Goal: Check status: Check status

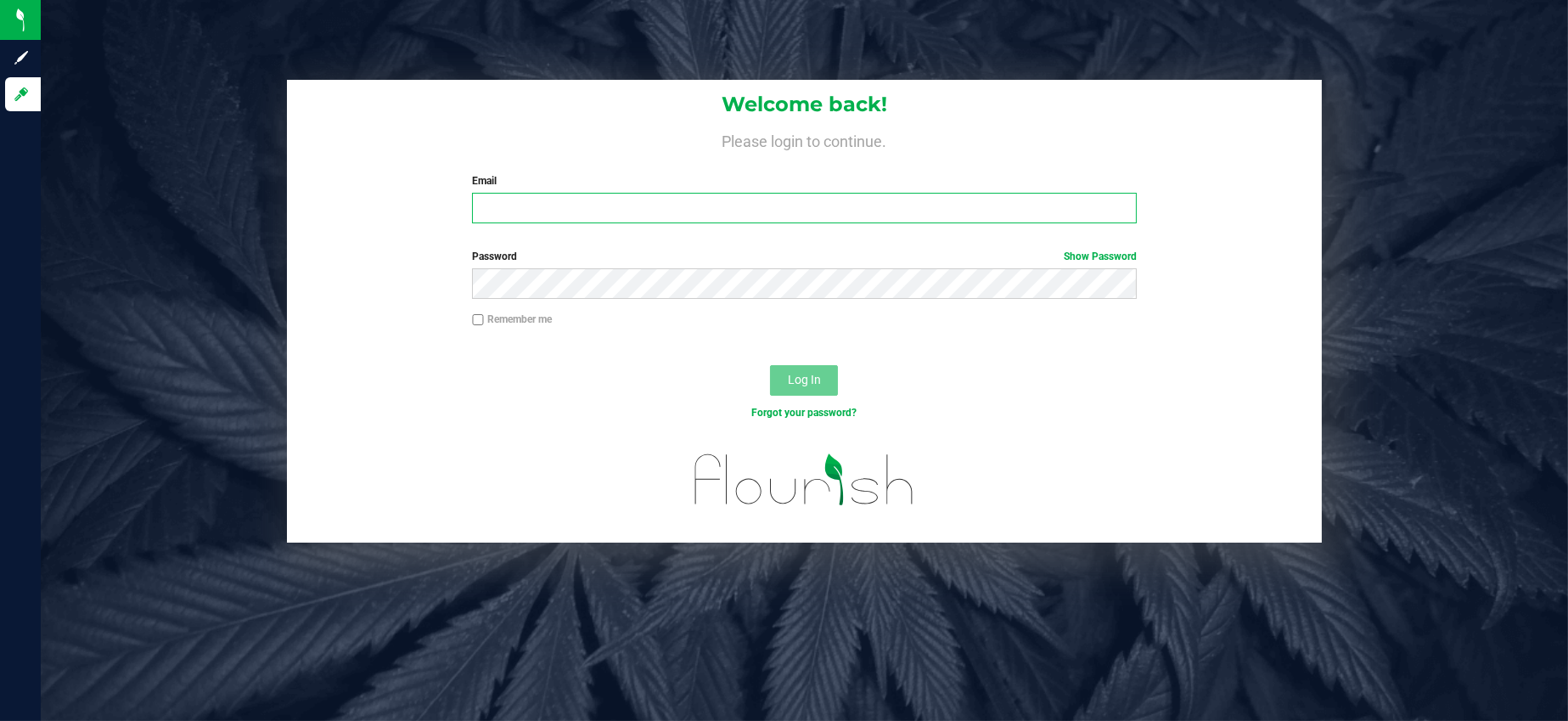
click at [508, 205] on input "Email" at bounding box center [804, 208] width 665 height 31
type input "[EMAIL_ADDRESS][DOMAIN_NAME]"
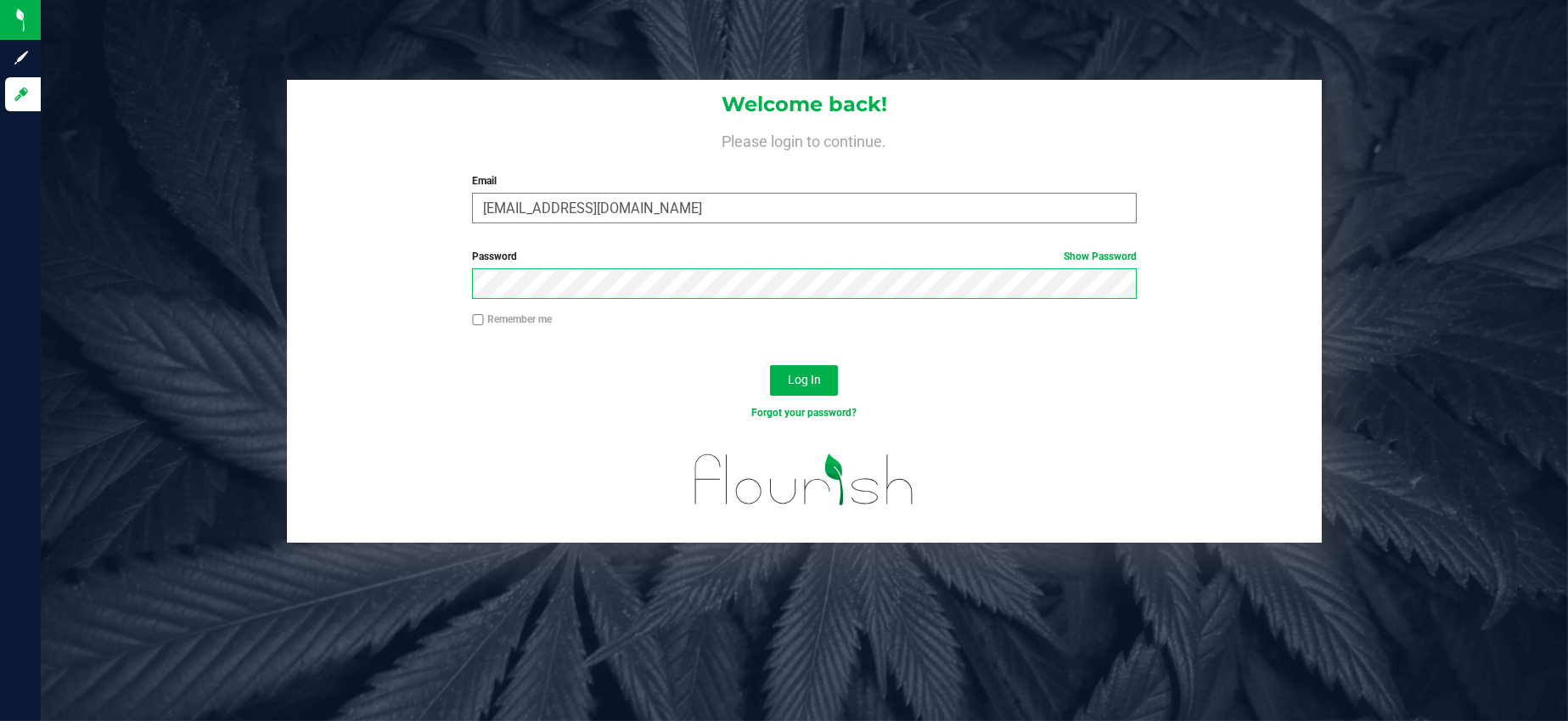
click at [770, 365] on button "Log In" at bounding box center [803, 380] width 68 height 31
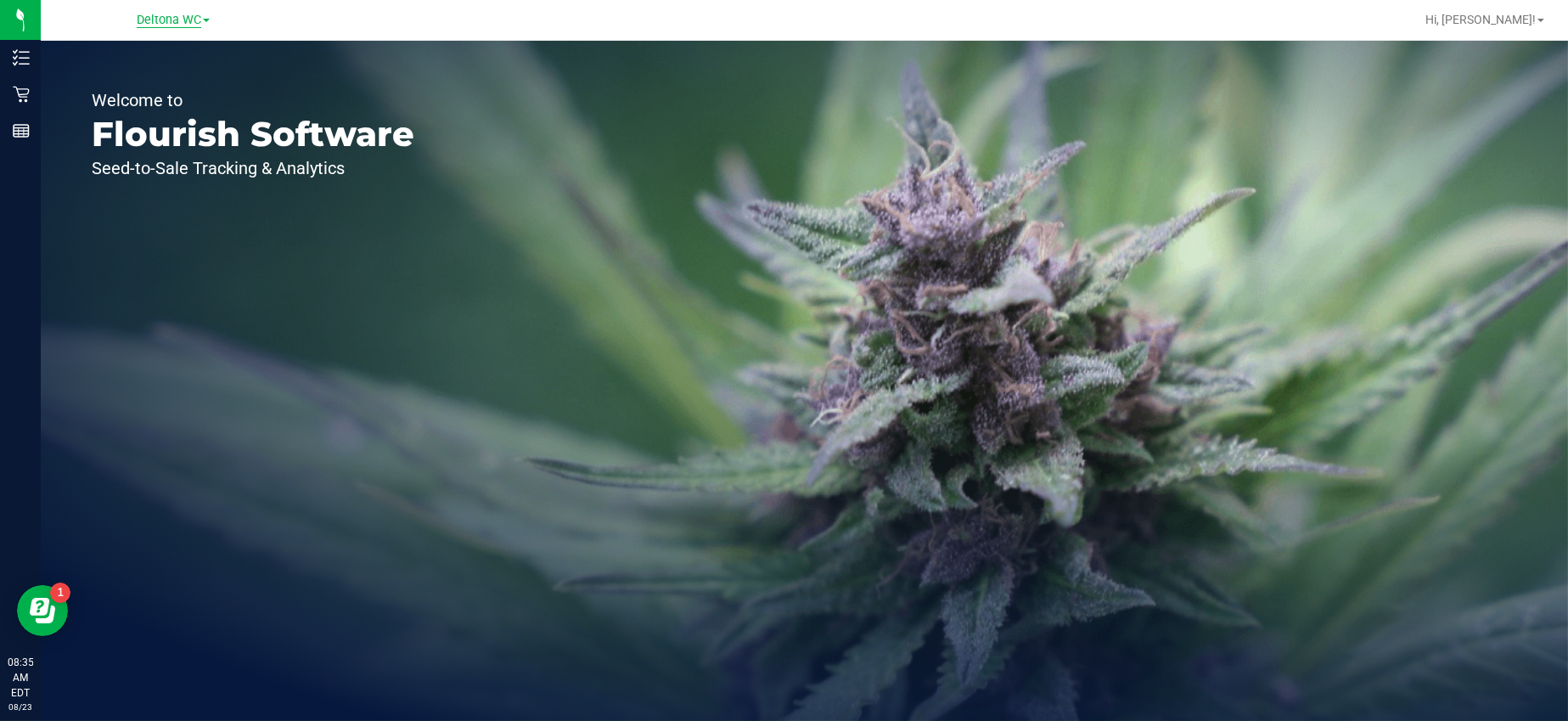
click at [171, 23] on span "Deltona WC" at bounding box center [169, 20] width 65 height 15
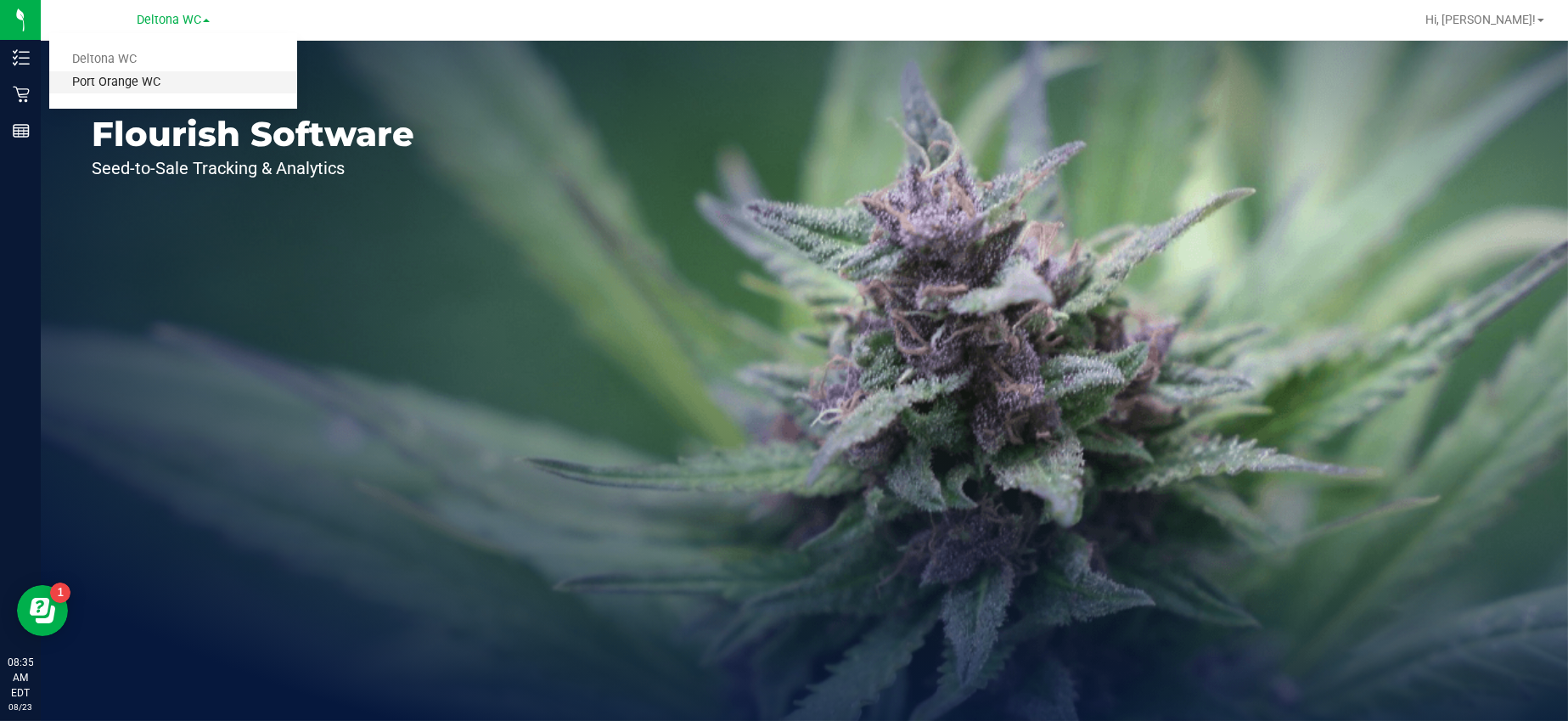
click at [148, 80] on link "Port Orange WC" at bounding box center [173, 82] width 248 height 23
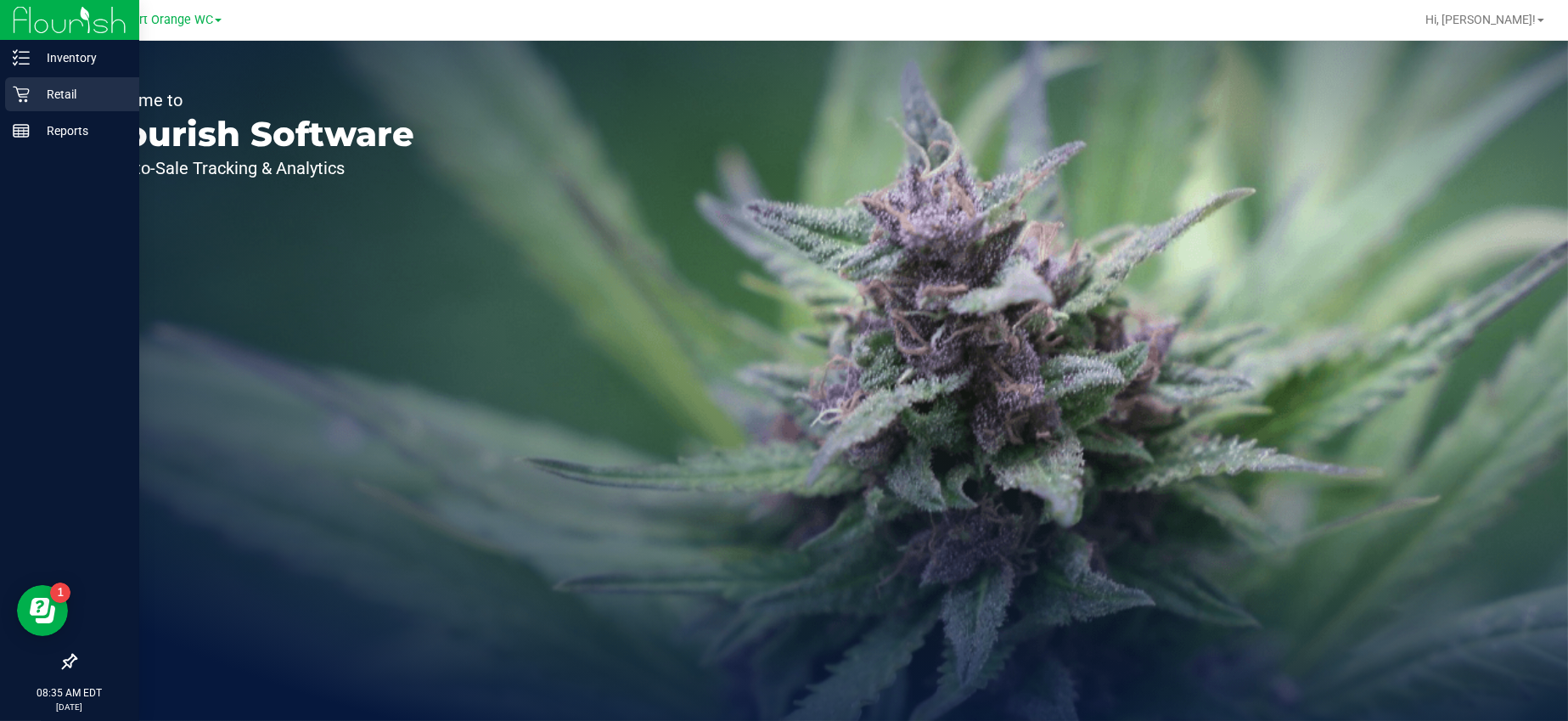
click at [25, 90] on icon at bounding box center [21, 94] width 17 height 17
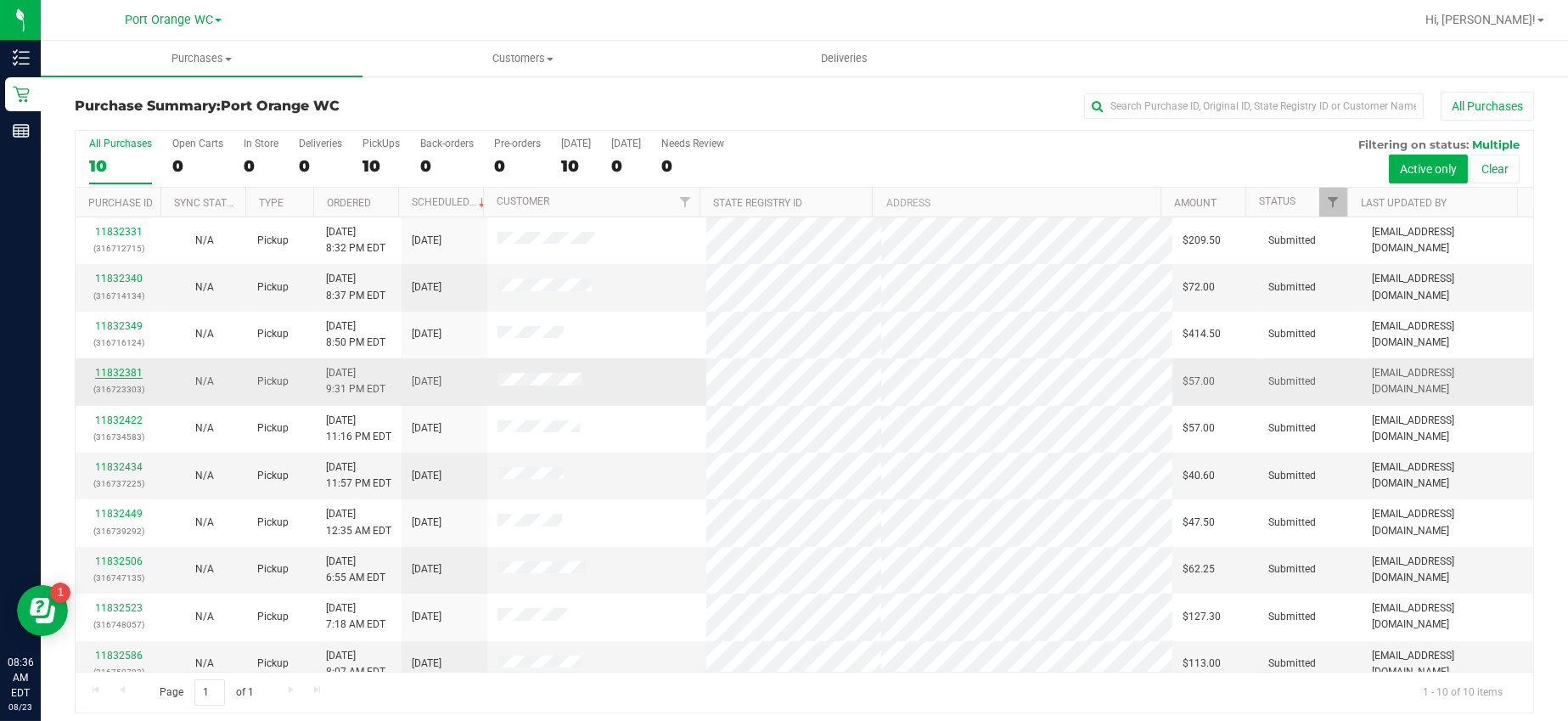
click at [127, 376] on link "11832381" at bounding box center [118, 373] width 47 height 12
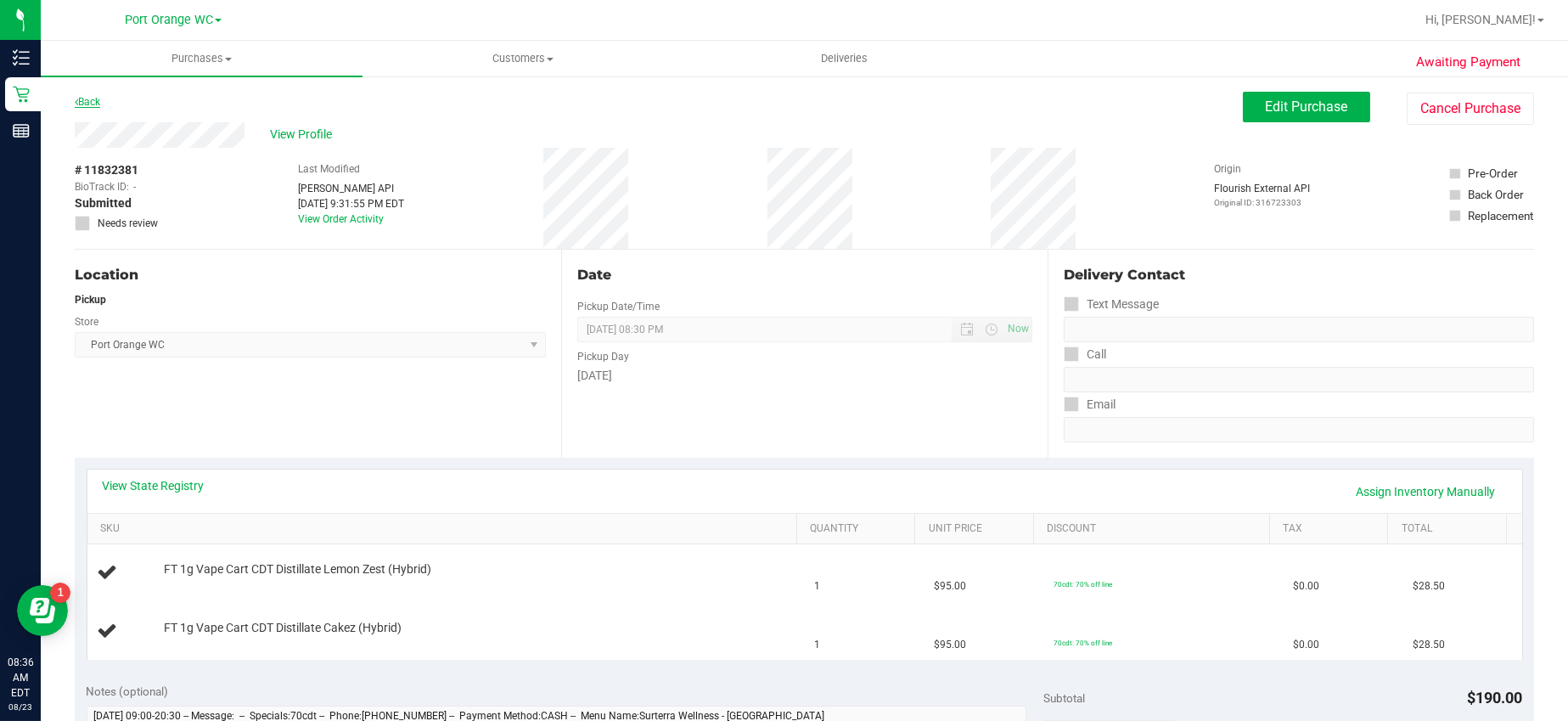
click at [88, 102] on link "Back" at bounding box center [87, 102] width 25 height 12
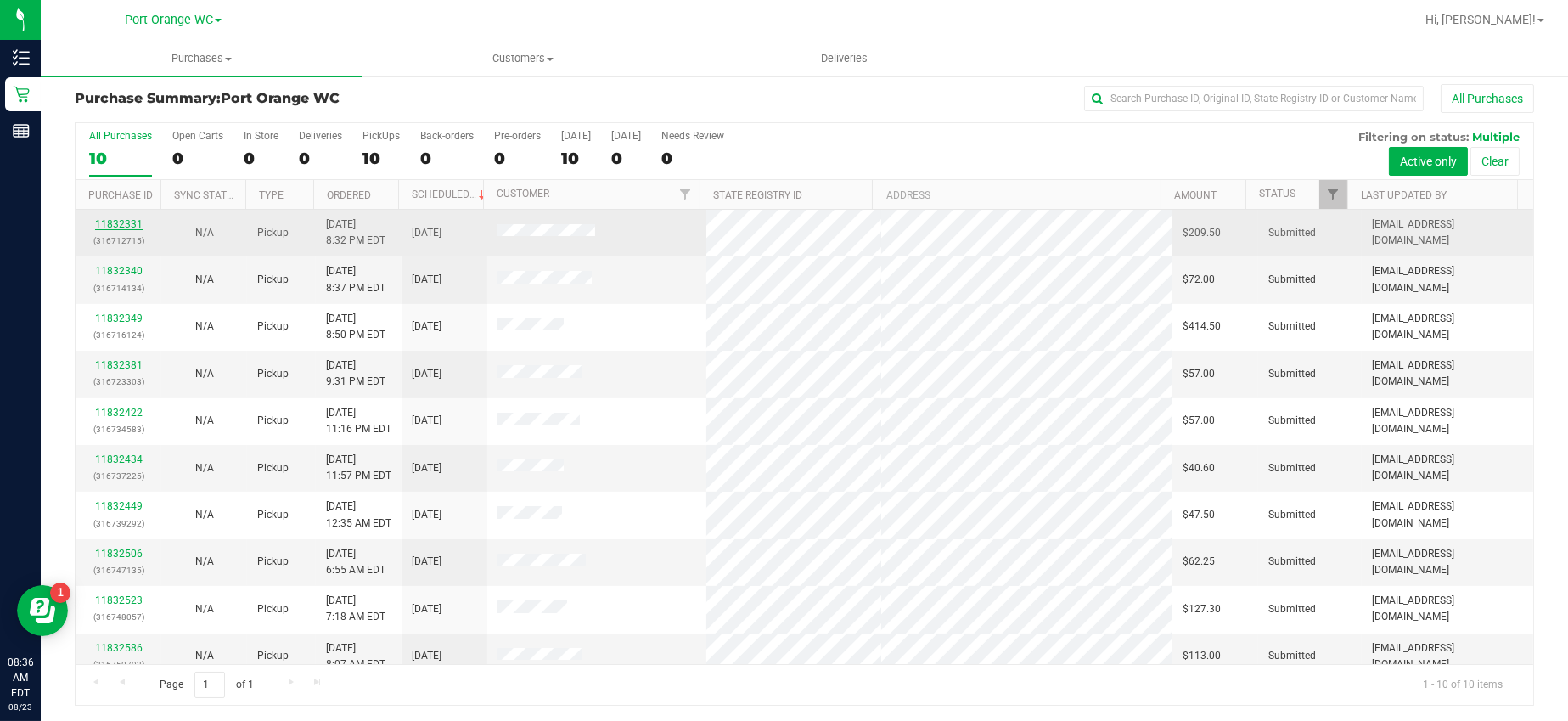
click at [116, 226] on link "11832331" at bounding box center [118, 225] width 47 height 12
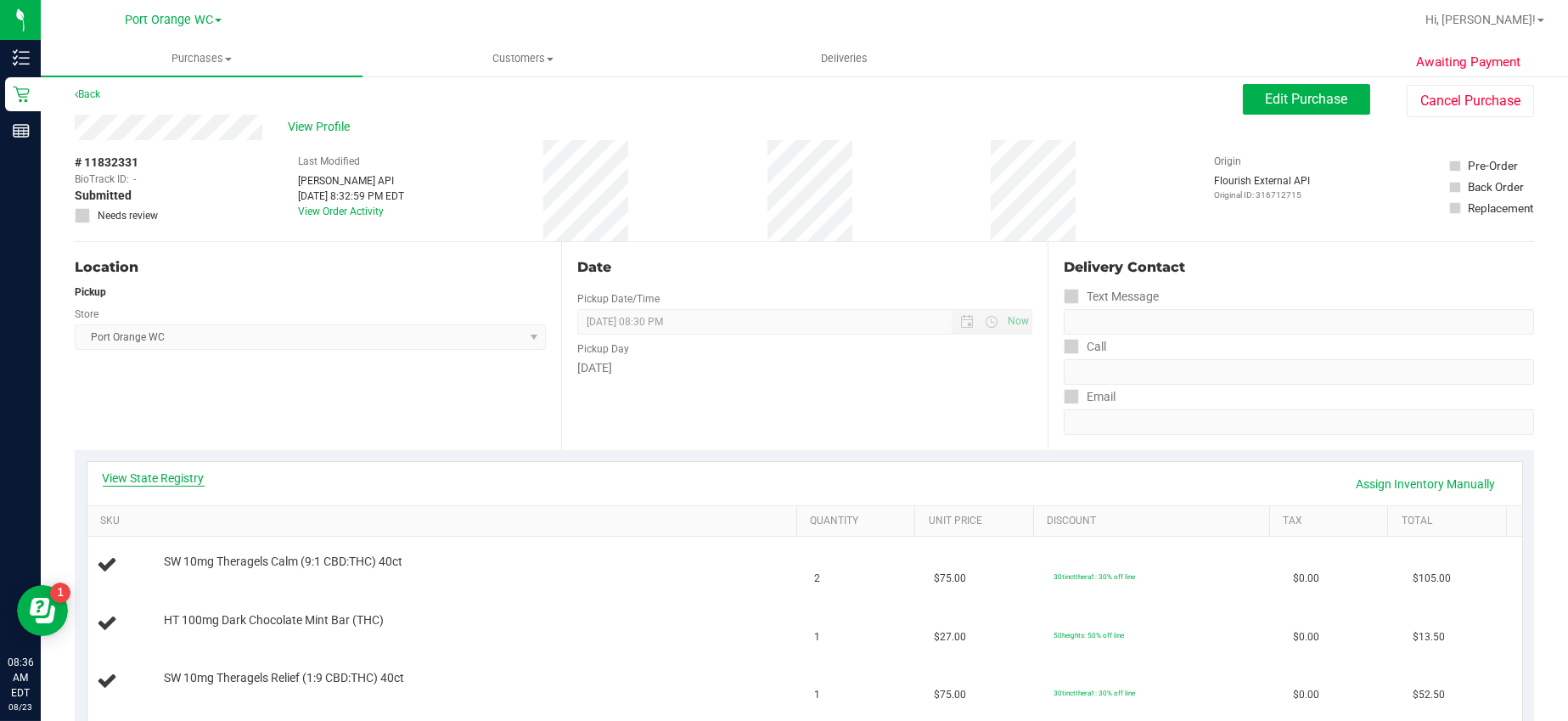
click at [187, 479] on link "View State Registry" at bounding box center [153, 477] width 102 height 17
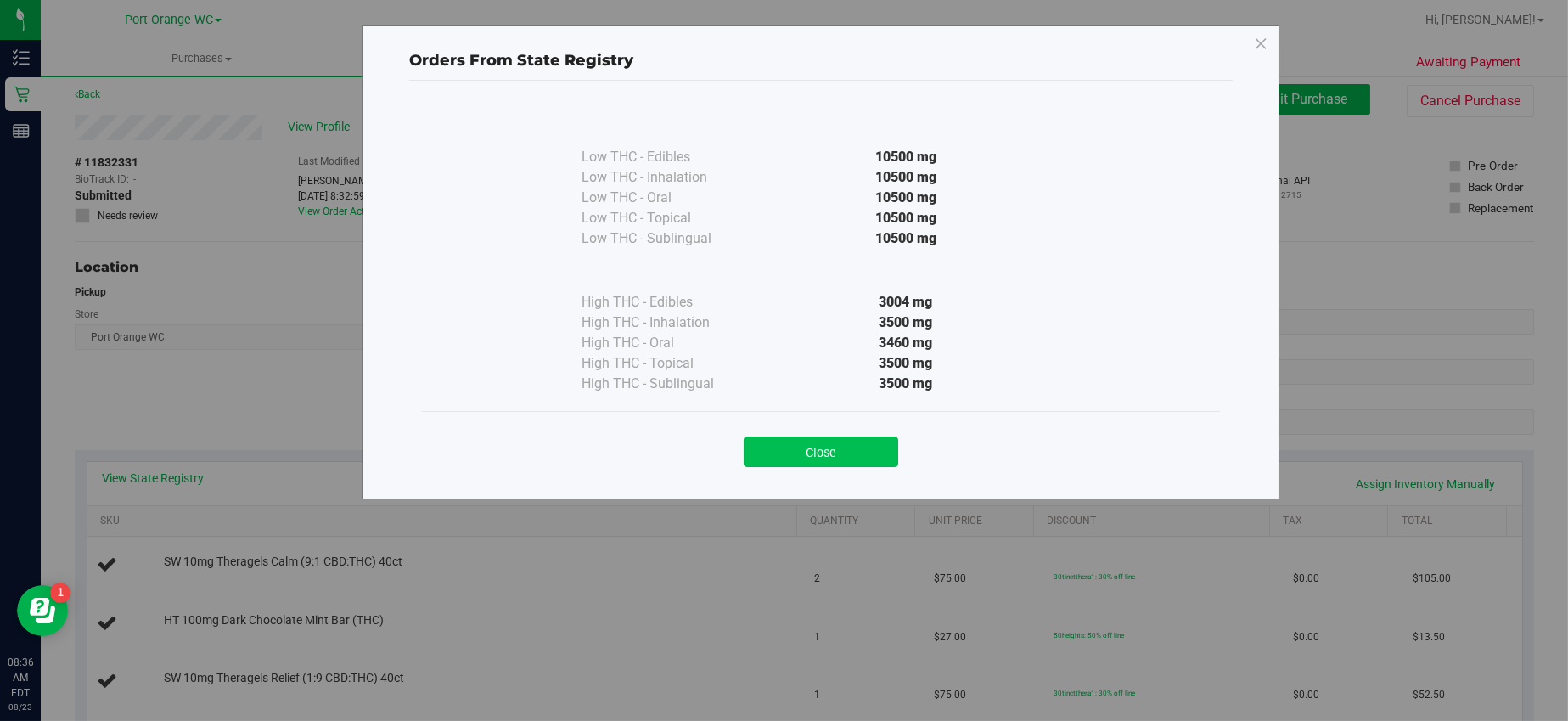
click at [828, 452] on button "Close" at bounding box center [821, 451] width 154 height 31
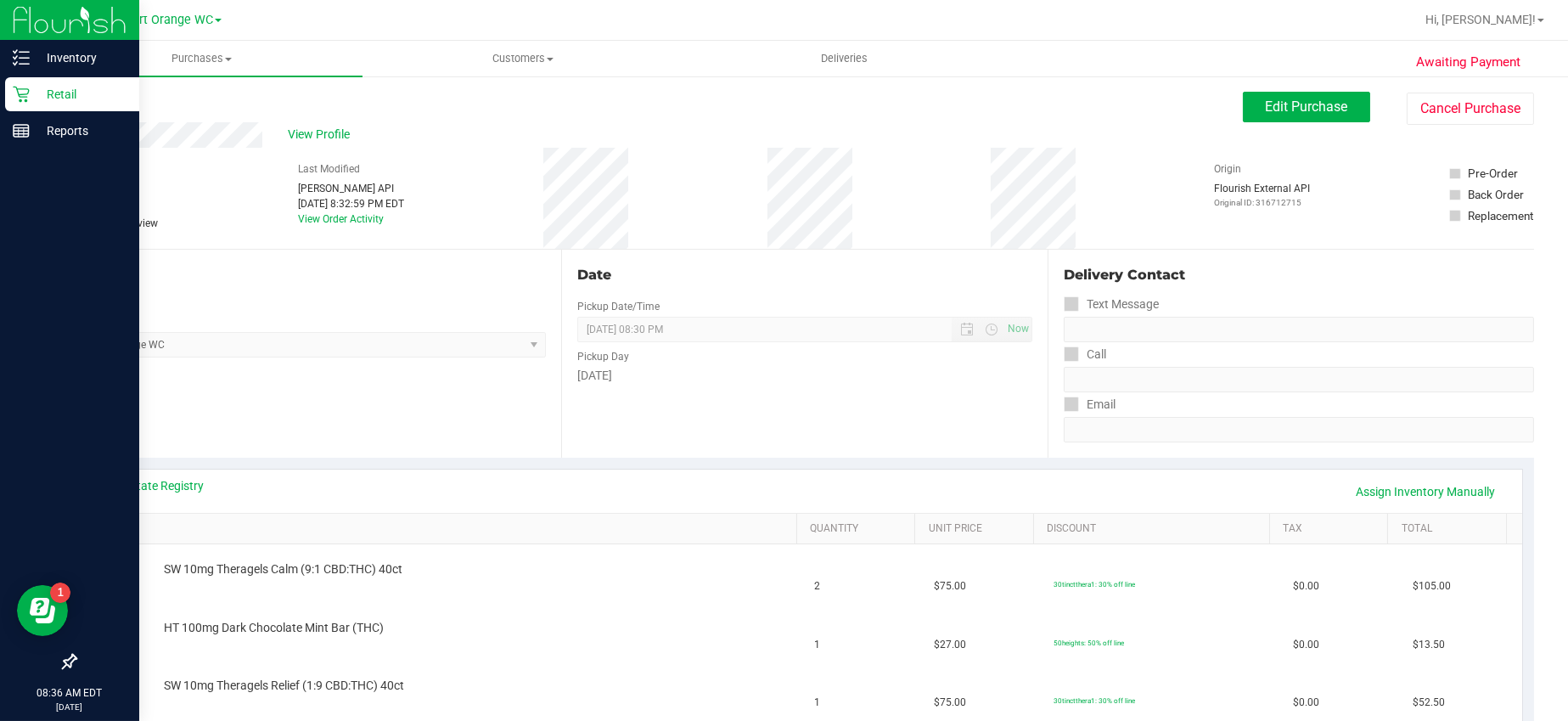
click at [25, 91] on icon at bounding box center [21, 94] width 17 height 17
